Goal: Find contact information: Find contact information

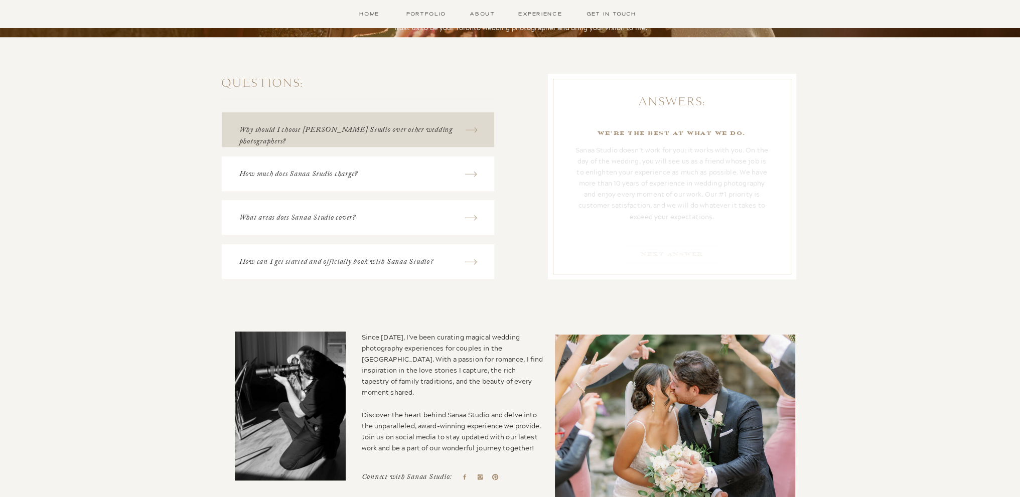
scroll to position [803, 0]
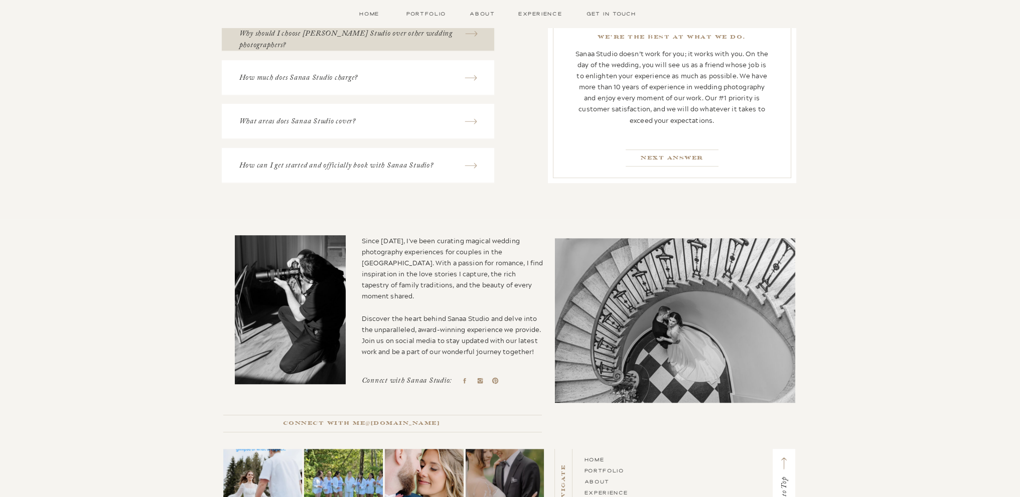
scroll to position [0, 0]
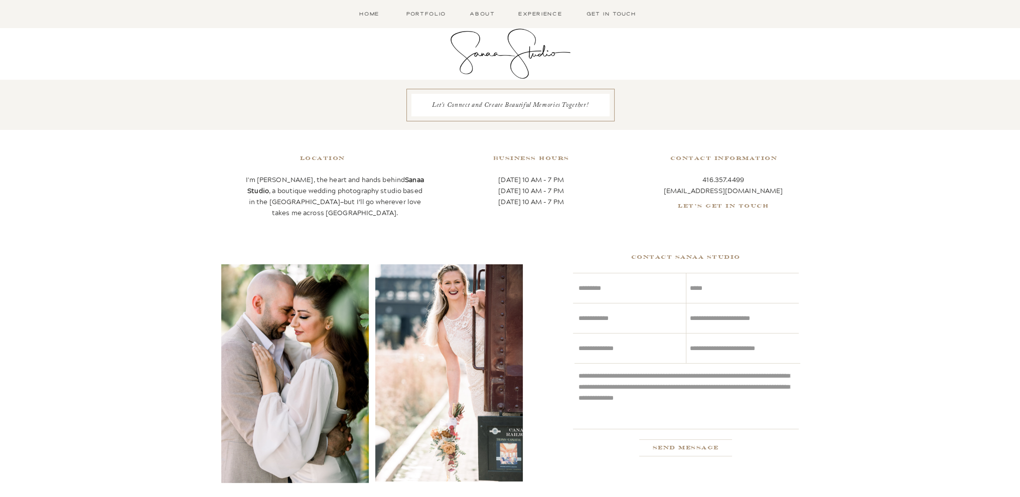
click at [727, 205] on h2 "Let's get In Touch" at bounding box center [724, 206] width 120 height 10
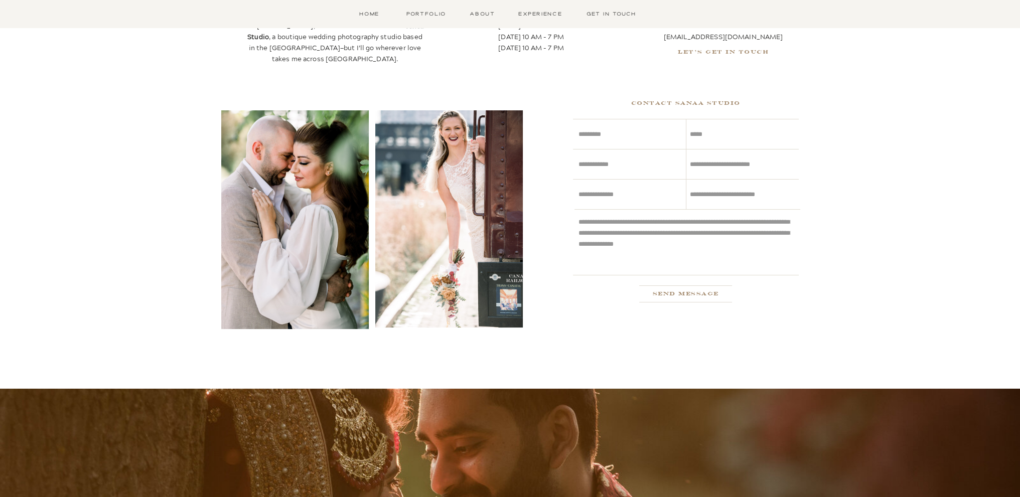
scroll to position [31, 0]
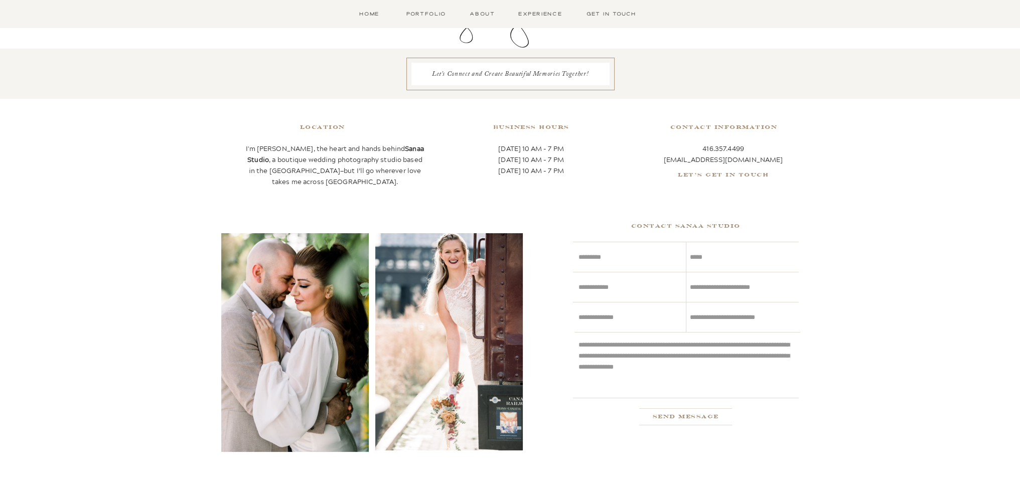
drag, startPoint x: 893, startPoint y: 218, endPoint x: 798, endPoint y: 202, distance: 96.1
click at [722, 174] on h2 "Let's get In Touch" at bounding box center [724, 175] width 120 height 10
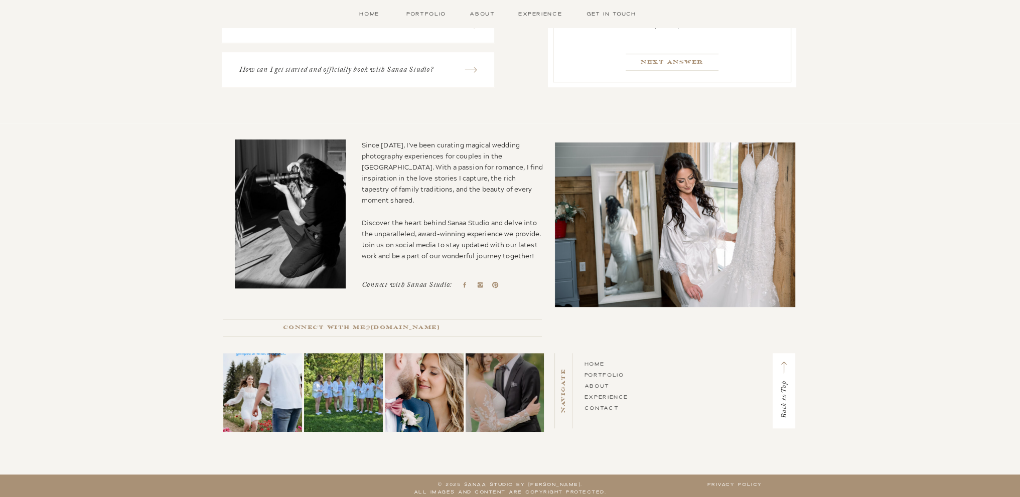
scroll to position [903, 0]
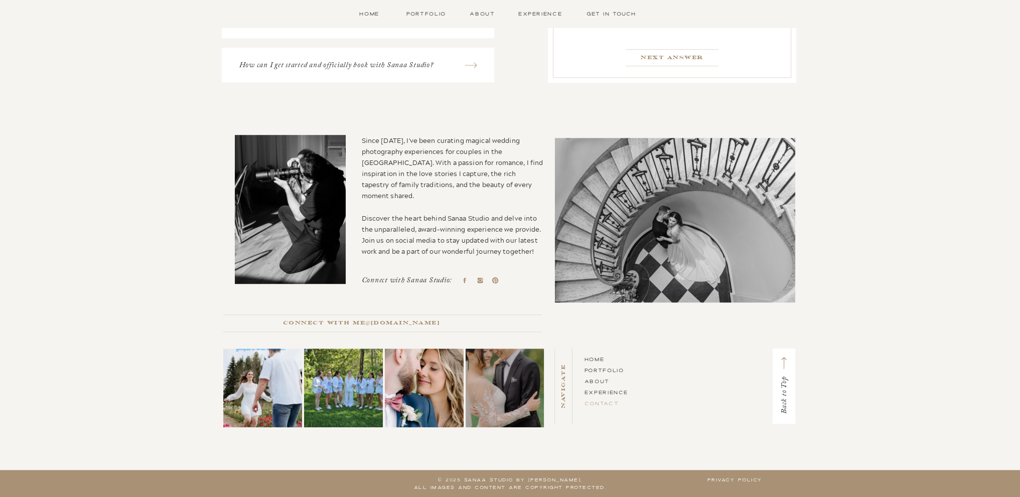
click at [599, 402] on link "CONTACT" at bounding box center [602, 403] width 35 height 7
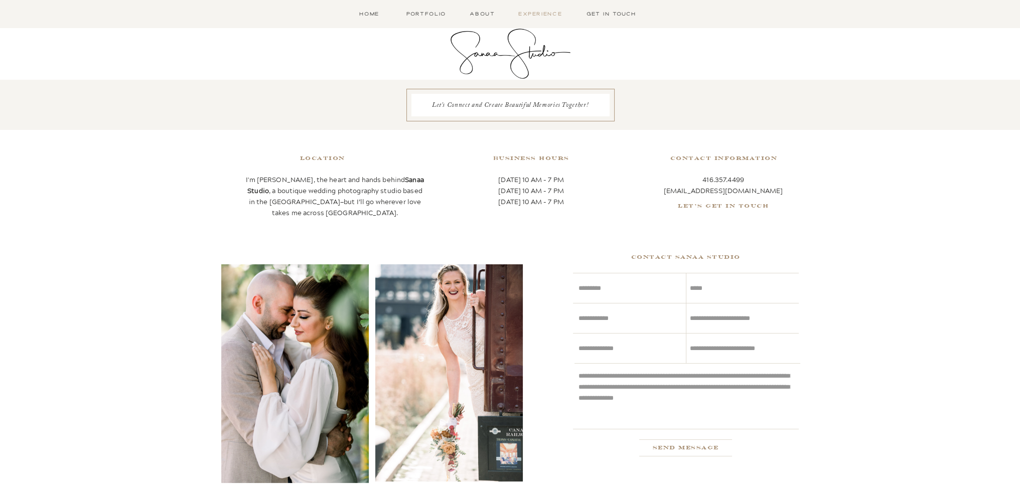
click at [540, 12] on nav "Experience" at bounding box center [540, 14] width 48 height 9
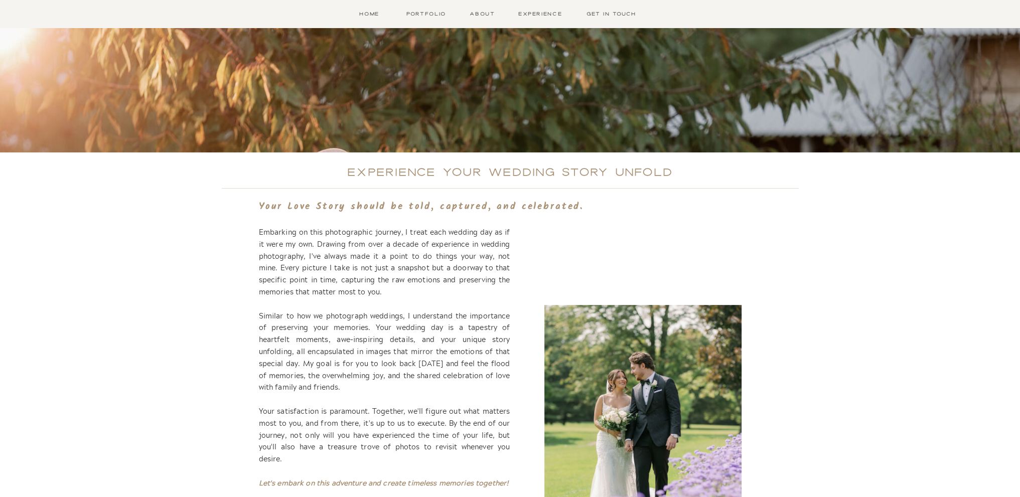
scroll to position [452, 0]
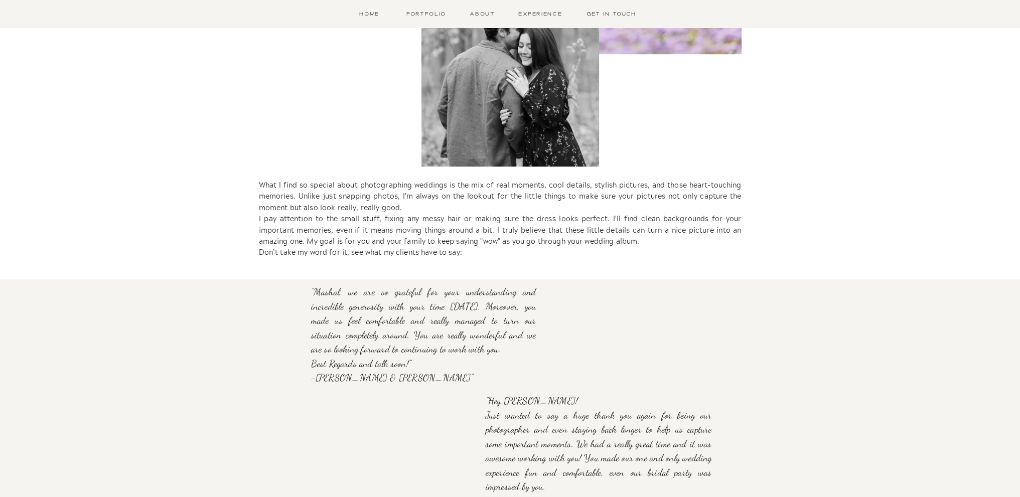
scroll to position [954, 0]
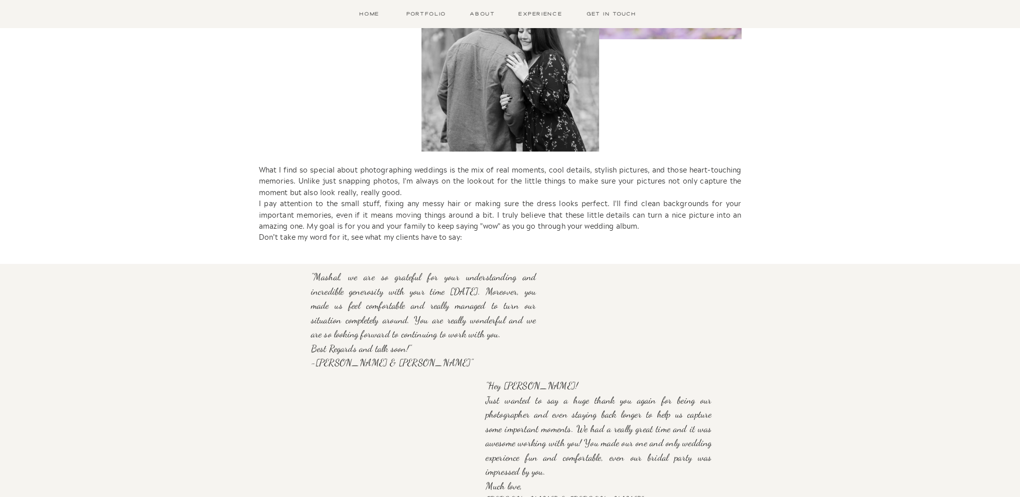
drag, startPoint x: 865, startPoint y: 166, endPoint x: 870, endPoint y: 147, distance: 19.1
drag, startPoint x: 861, startPoint y: 124, endPoint x: 829, endPoint y: 144, distance: 37.5
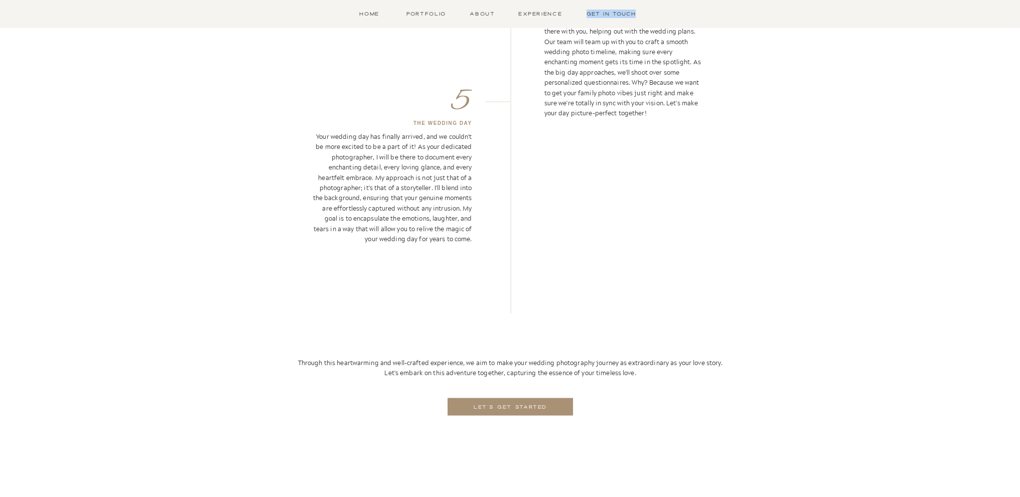
scroll to position [2259, 0]
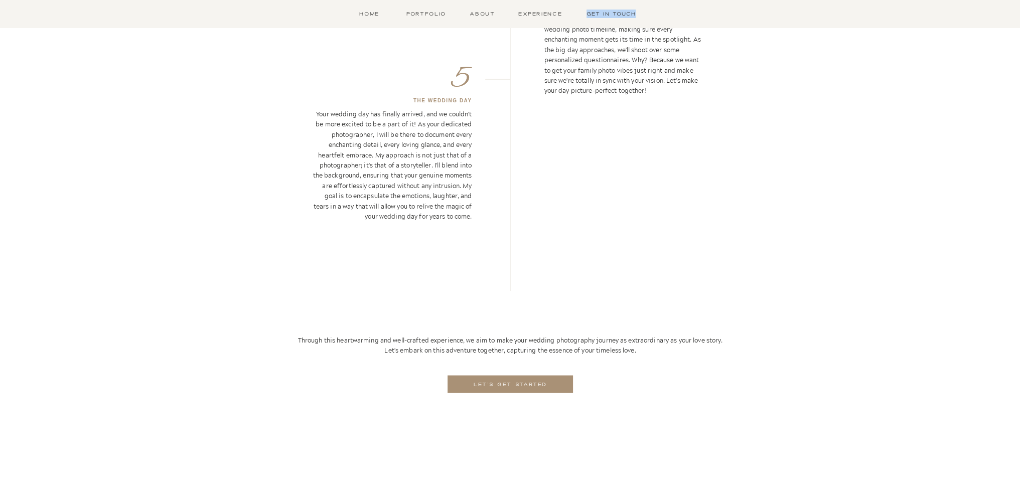
click at [499, 381] on nav "LET'S GET STARTED" at bounding box center [510, 386] width 89 height 12
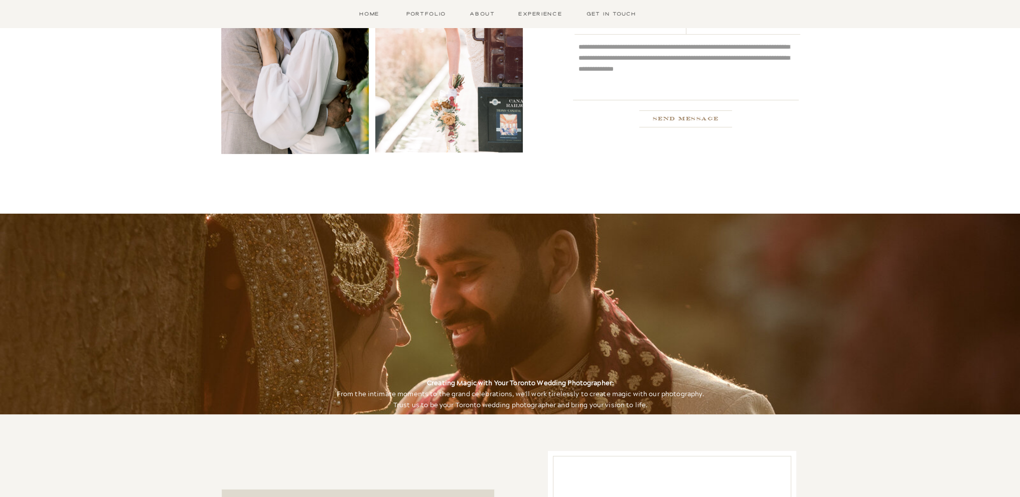
scroll to position [351, 0]
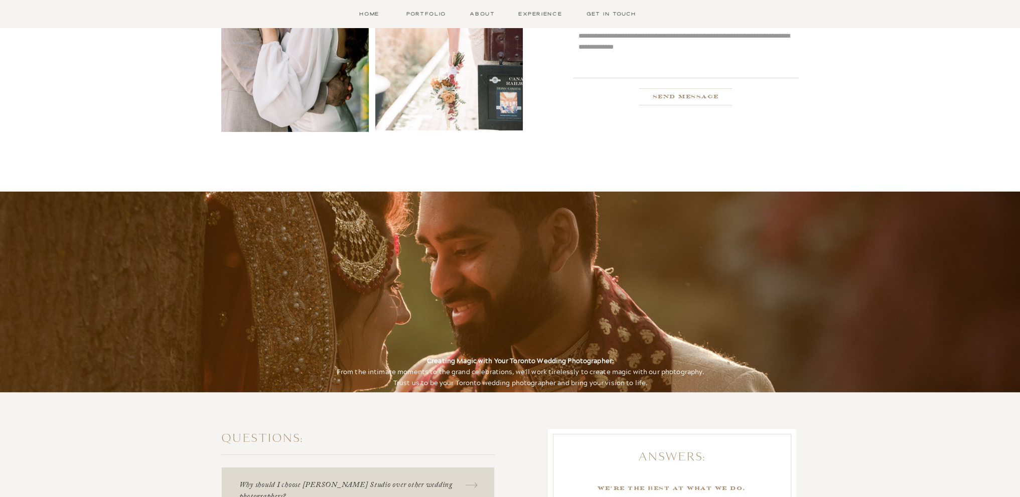
click at [692, 95] on h2 "Send Message" at bounding box center [686, 97] width 120 height 10
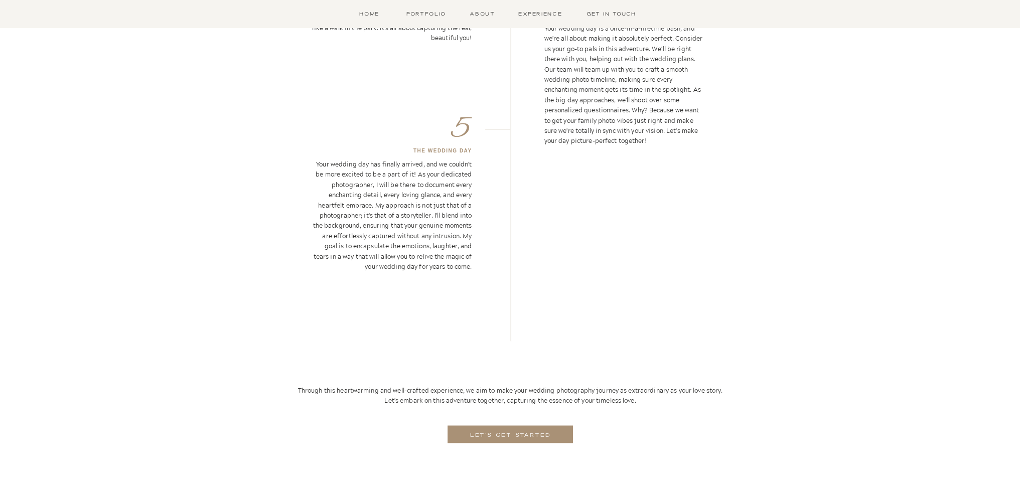
scroll to position [2409, 0]
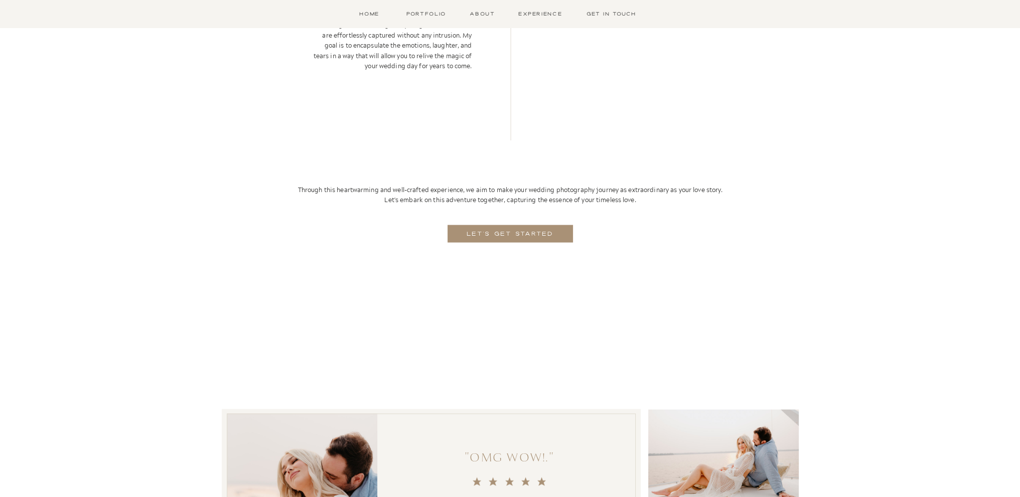
click at [481, 232] on nav "LET'S GET STARTED" at bounding box center [510, 233] width 101 height 15
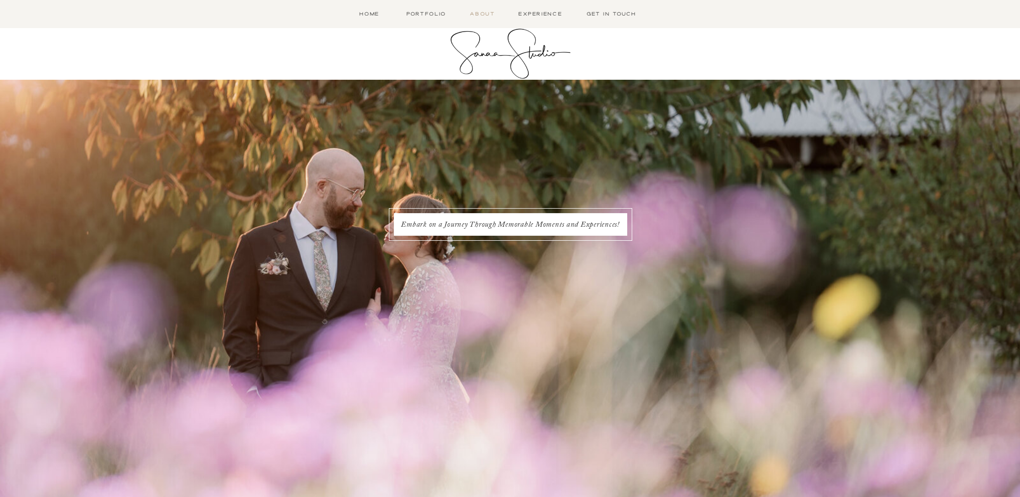
click at [480, 11] on nav "About" at bounding box center [482, 14] width 29 height 9
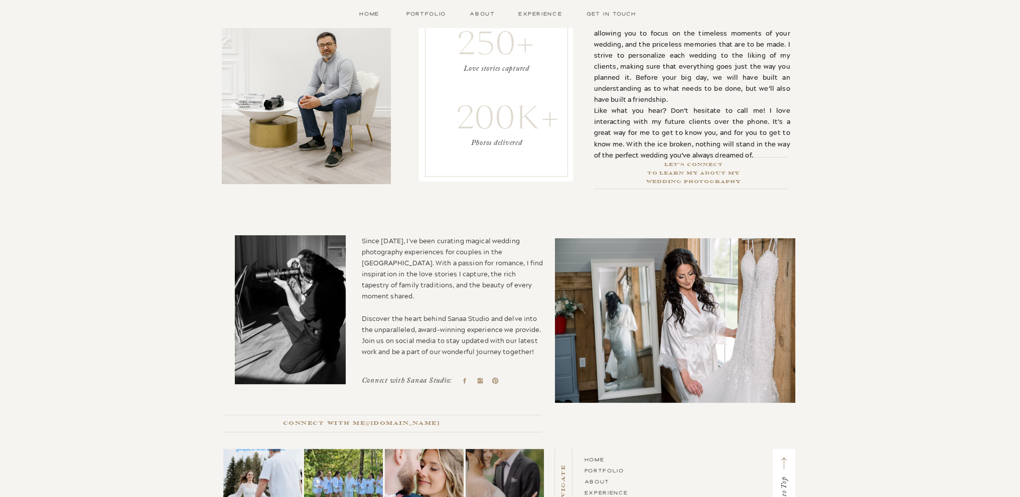
scroll to position [408, 0]
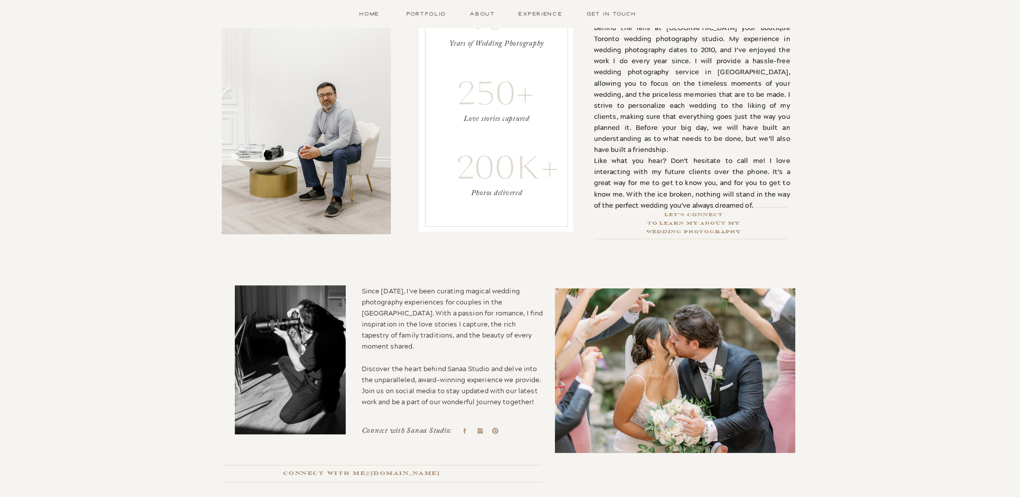
click at [703, 215] on h2 "Let's Connect To Learn my about my Wedding Photography" at bounding box center [693, 216] width 211 height 10
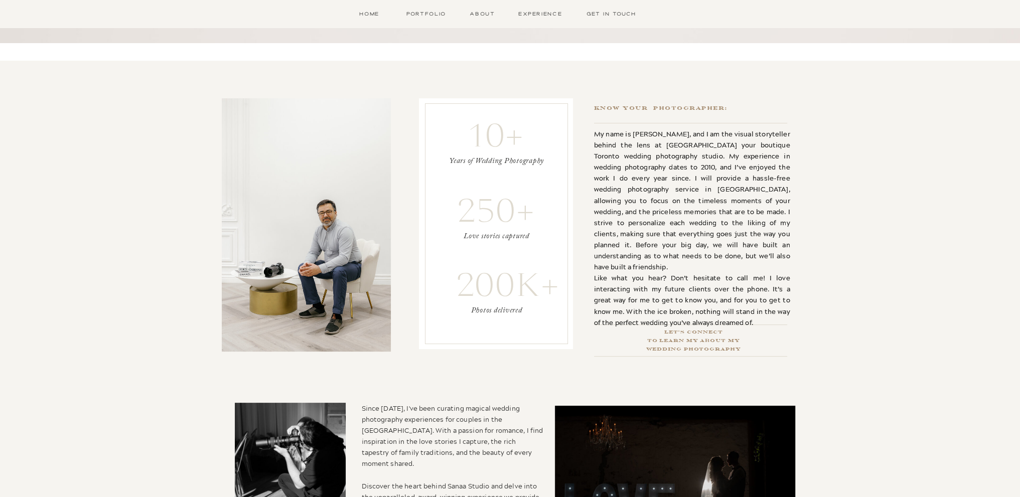
scroll to position [307, 0]
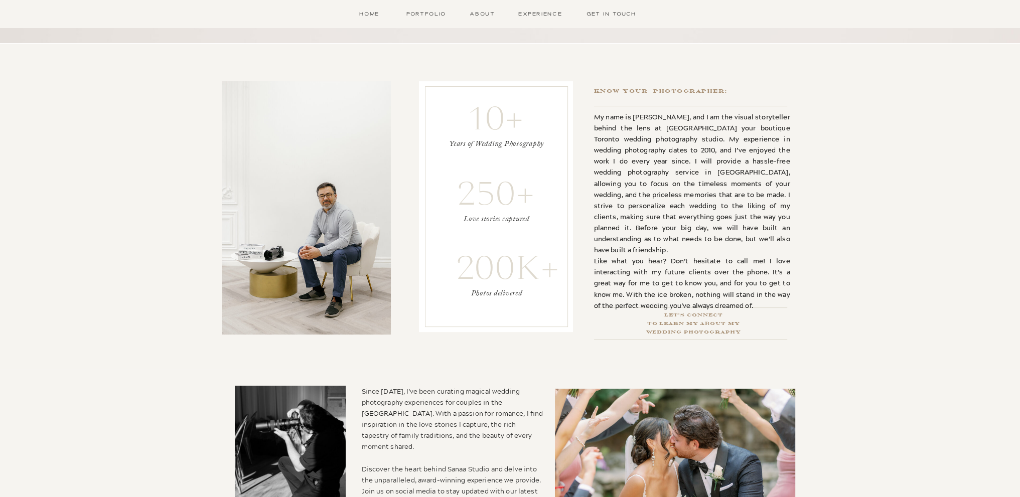
click at [712, 315] on h2 "Let's Connect To Learn my about my Wedding Photography" at bounding box center [693, 316] width 211 height 10
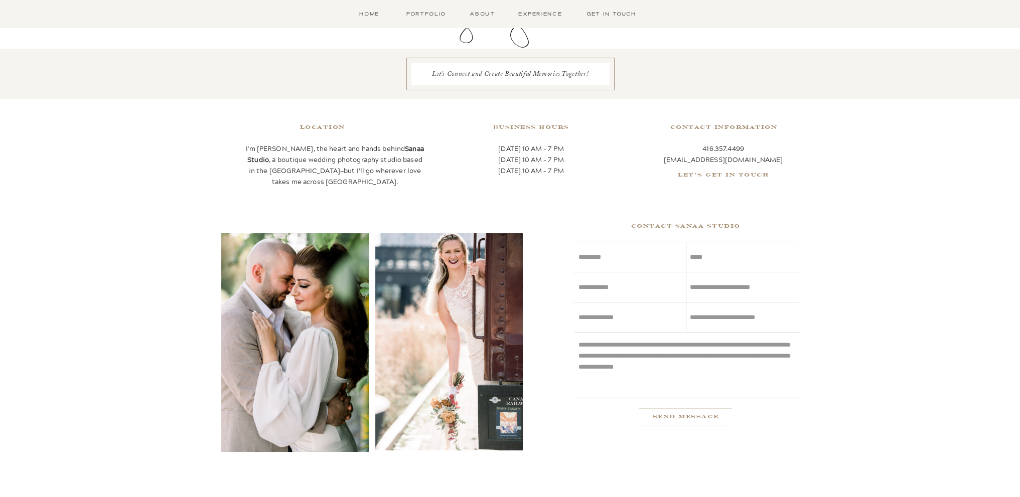
scroll to position [132, 0]
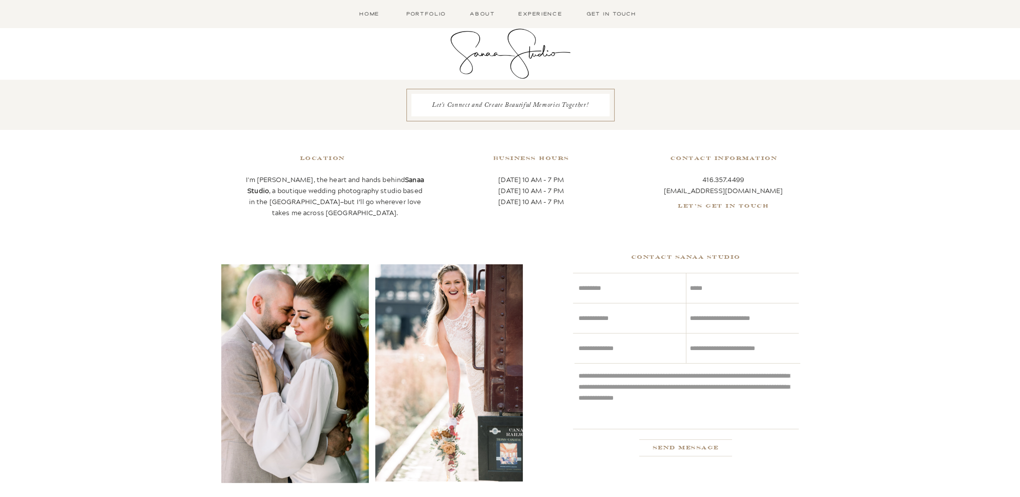
click at [483, 13] on nav "About" at bounding box center [482, 14] width 29 height 9
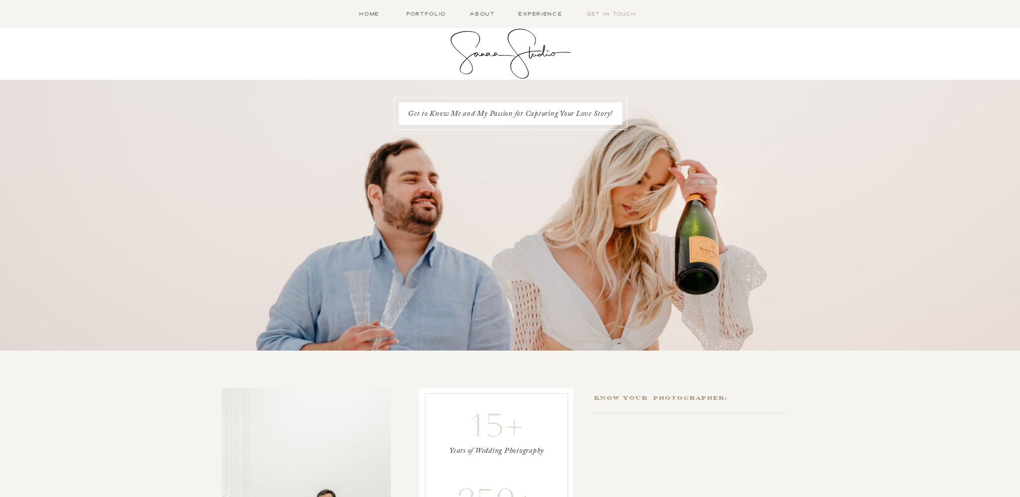
click at [611, 13] on nav "Get in Touch" at bounding box center [612, 14] width 56 height 9
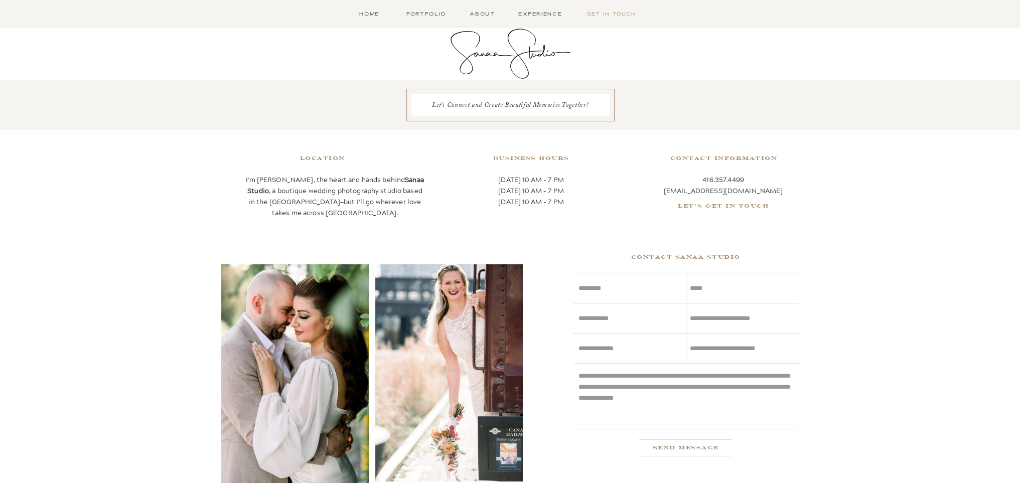
click at [616, 15] on nav "Get in Touch" at bounding box center [612, 14] width 56 height 9
click at [749, 204] on h2 "Let's get In Touch" at bounding box center [724, 206] width 120 height 10
